Goal: Use online tool/utility: Utilize a website feature to perform a specific function

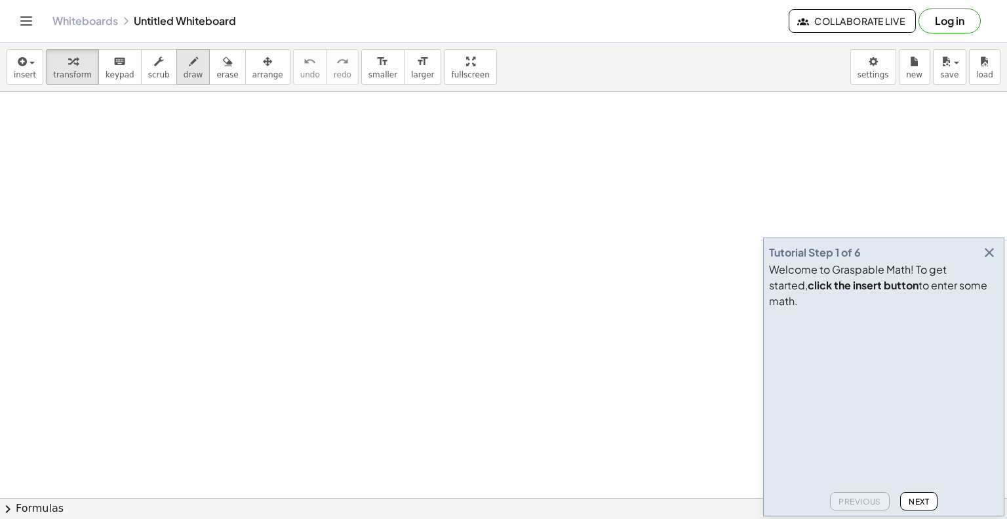
click at [184, 72] on span "draw" at bounding box center [194, 74] width 20 height 9
drag, startPoint x: 203, startPoint y: 180, endPoint x: 193, endPoint y: 197, distance: 19.4
drag, startPoint x: 298, startPoint y: 151, endPoint x: 314, endPoint y: 183, distance: 36.1
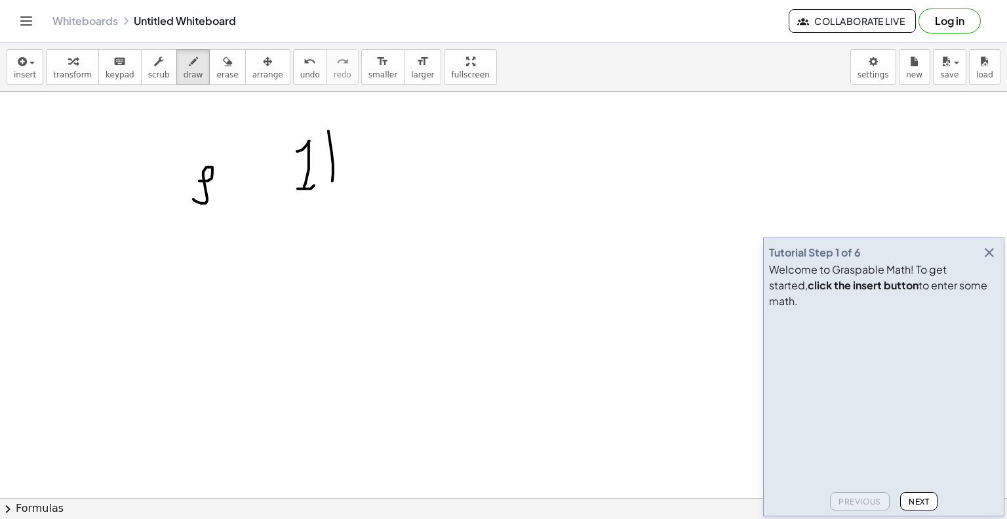
drag, startPoint x: 328, startPoint y: 130, endPoint x: 325, endPoint y: 188, distance: 57.2
click at [987, 260] on icon "button" at bounding box center [990, 253] width 16 height 16
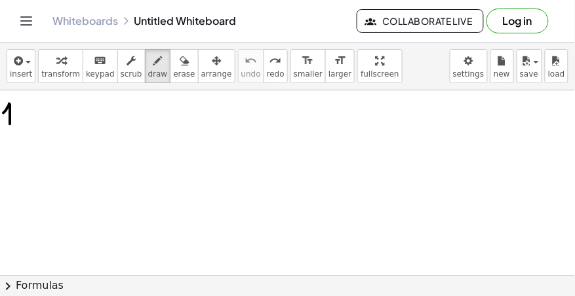
drag, startPoint x: 3, startPoint y: 113, endPoint x: 14, endPoint y: 118, distance: 11.7
drag, startPoint x: 20, startPoint y: 108, endPoint x: 20, endPoint y: 125, distance: 17.1
drag, startPoint x: 24, startPoint y: 97, endPoint x: 18, endPoint y: 135, distance: 38.5
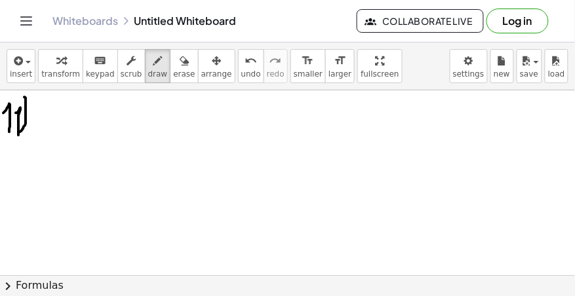
drag, startPoint x: 31, startPoint y: 96, endPoint x: 35, endPoint y: 147, distance: 50.6
click at [148, 77] on span "draw" at bounding box center [158, 73] width 20 height 9
drag, startPoint x: 90, startPoint y: 139, endPoint x: 94, endPoint y: 133, distance: 7.1
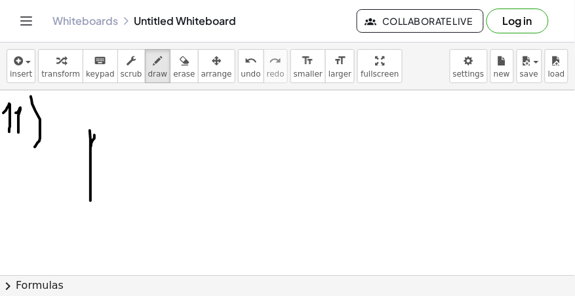
drag, startPoint x: 91, startPoint y: 123, endPoint x: 110, endPoint y: 153, distance: 35.7
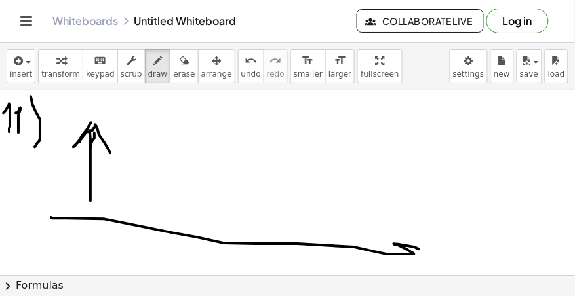
drag, startPoint x: 51, startPoint y: 218, endPoint x: 401, endPoint y: 254, distance: 351.4
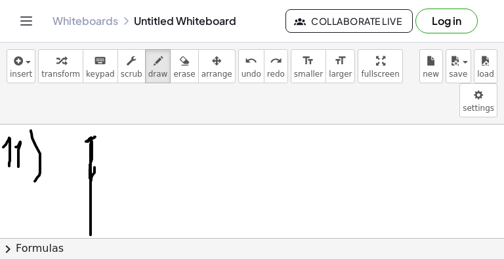
drag, startPoint x: 90, startPoint y: 138, endPoint x: 97, endPoint y: 109, distance: 30.2
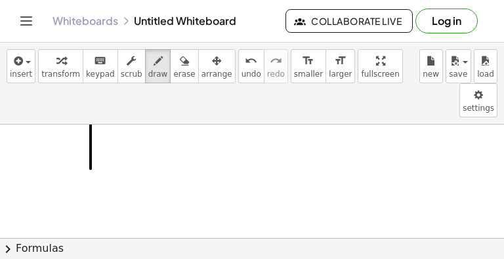
scroll to position [66, 0]
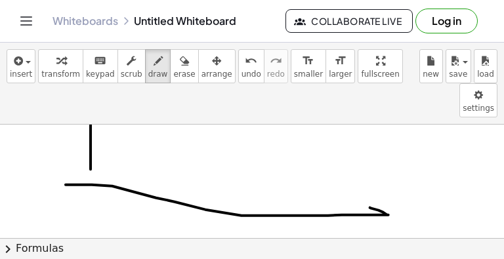
drag, startPoint x: 66, startPoint y: 150, endPoint x: 370, endPoint y: 173, distance: 305.1
click at [370, 173] on div at bounding box center [252, 207] width 504 height 297
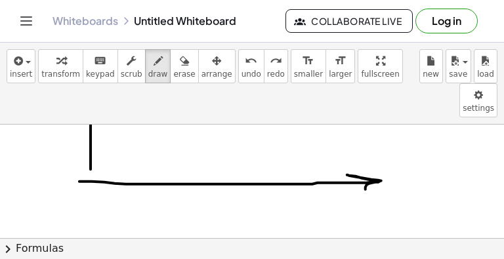
drag, startPoint x: 79, startPoint y: 147, endPoint x: 281, endPoint y: 158, distance: 201.6
click at [365, 157] on div at bounding box center [252, 207] width 504 height 297
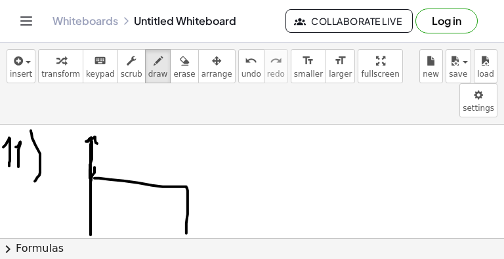
drag, startPoint x: 94, startPoint y: 144, endPoint x: 187, endPoint y: 213, distance: 115.7
drag, startPoint x: 195, startPoint y: 126, endPoint x: 198, endPoint y: 144, distance: 17.9
drag, startPoint x: 199, startPoint y: 139, endPoint x: 206, endPoint y: 150, distance: 12.9
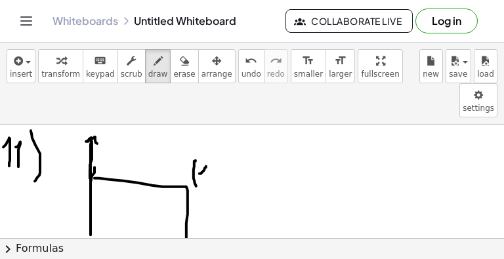
drag, startPoint x: 222, startPoint y: 132, endPoint x: 222, endPoint y: 146, distance: 13.8
drag, startPoint x: 228, startPoint y: 134, endPoint x: 226, endPoint y: 144, distance: 10.0
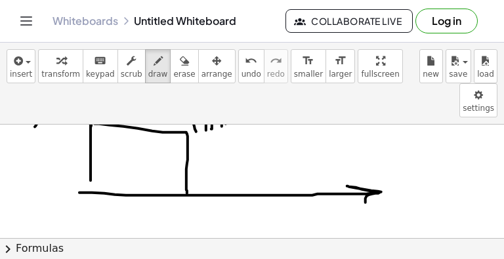
scroll to position [66, 0]
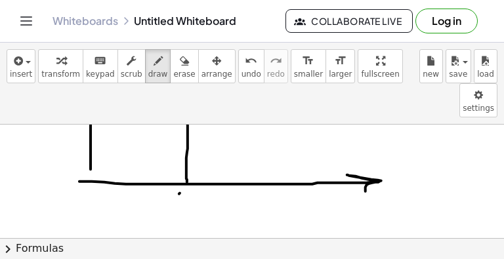
drag, startPoint x: 179, startPoint y: 159, endPoint x: 186, endPoint y: 175, distance: 17.3
click at [188, 181] on div at bounding box center [252, 207] width 504 height 297
click at [194, 175] on div at bounding box center [252, 207] width 504 height 297
drag, startPoint x: 203, startPoint y: 175, endPoint x: 205, endPoint y: 167, distance: 8.7
click at [199, 178] on div at bounding box center [252, 207] width 504 height 297
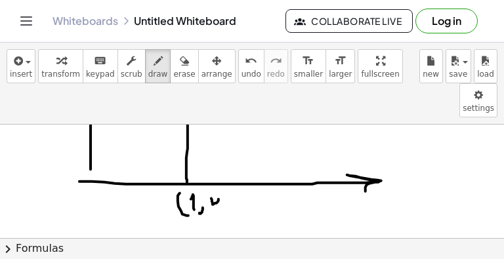
click at [212, 166] on div at bounding box center [252, 207] width 504 height 297
drag, startPoint x: 223, startPoint y: 169, endPoint x: 169, endPoint y: 178, distance: 54.5
click at [214, 180] on div at bounding box center [252, 207] width 504 height 297
drag, startPoint x: 61, startPoint y: 152, endPoint x: 73, endPoint y: 170, distance: 22.2
click at [72, 171] on div at bounding box center [252, 207] width 504 height 297
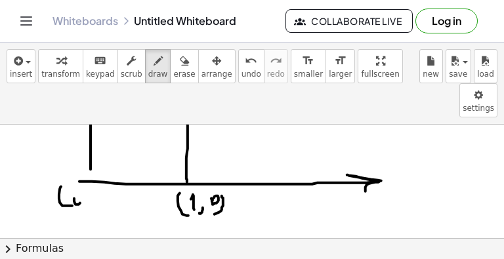
click at [73, 164] on div at bounding box center [252, 207] width 504 height 297
drag, startPoint x: 82, startPoint y: 178, endPoint x: 83, endPoint y: 171, distance: 6.6
click at [81, 175] on div at bounding box center [252, 207] width 504 height 297
drag, startPoint x: 94, startPoint y: 166, endPoint x: 99, endPoint y: 158, distance: 9.5
click at [89, 161] on div at bounding box center [252, 207] width 504 height 297
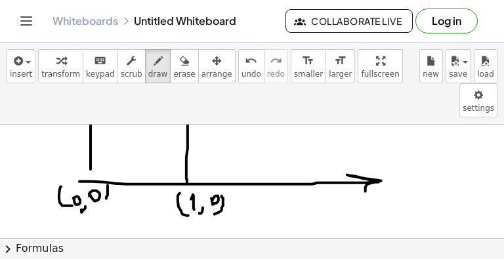
drag, startPoint x: 108, startPoint y: 151, endPoint x: 104, endPoint y: 169, distance: 18.1
click at [104, 169] on div at bounding box center [252, 207] width 504 height 297
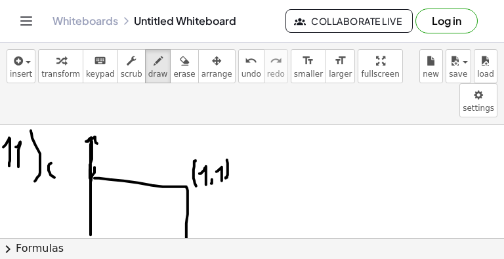
drag, startPoint x: 49, startPoint y: 136, endPoint x: 62, endPoint y: 142, distance: 15.0
drag, startPoint x: 61, startPoint y: 134, endPoint x: 62, endPoint y: 149, distance: 14.5
drag, startPoint x: 66, startPoint y: 148, endPoint x: 71, endPoint y: 137, distance: 11.7
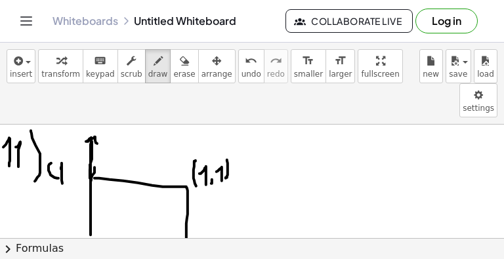
drag, startPoint x: 64, startPoint y: 145, endPoint x: 67, endPoint y: 138, distance: 7.1
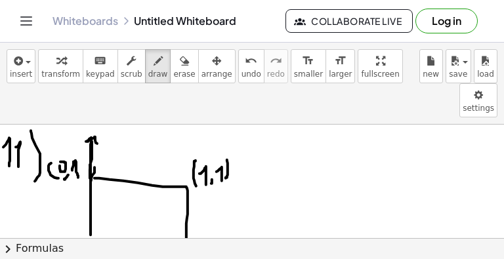
drag, startPoint x: 73, startPoint y: 128, endPoint x: 78, endPoint y: 143, distance: 15.8
drag
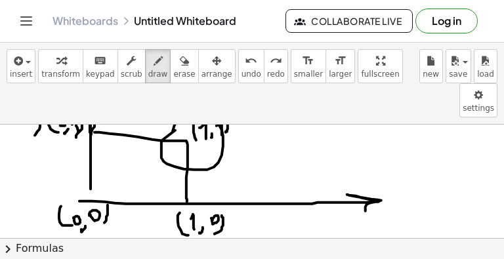
scroll to position [66, 0]
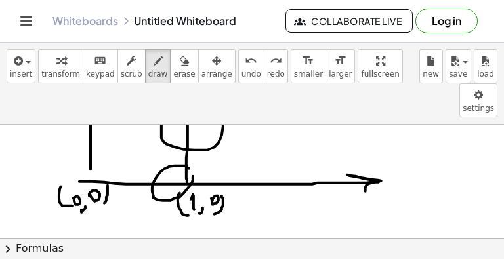
click at [186, 134] on div at bounding box center [252, 207] width 504 height 297
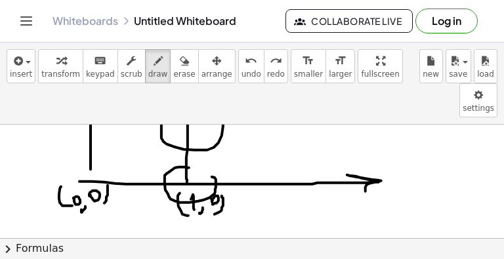
click at [186, 136] on div at bounding box center [252, 207] width 504 height 297
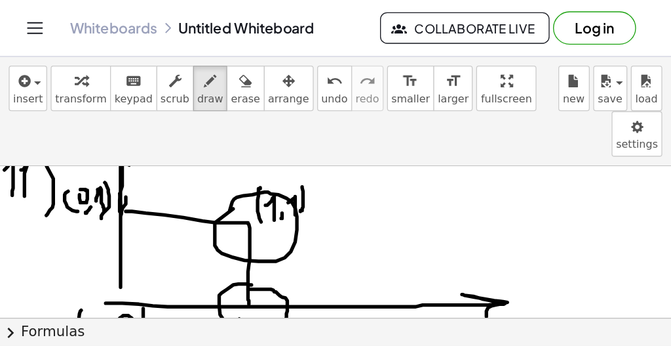
scroll to position [0, 0]
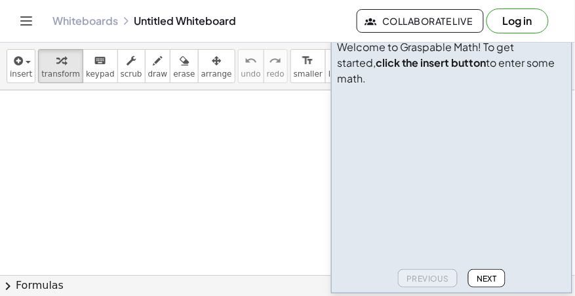
click at [555, 38] on icon "button" at bounding box center [557, 30] width 16 height 16
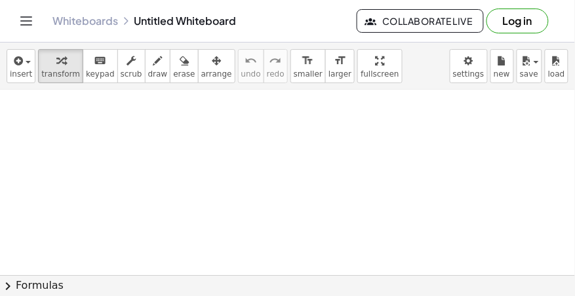
scroll to position [149, 0]
